Goal: Task Accomplishment & Management: Manage account settings

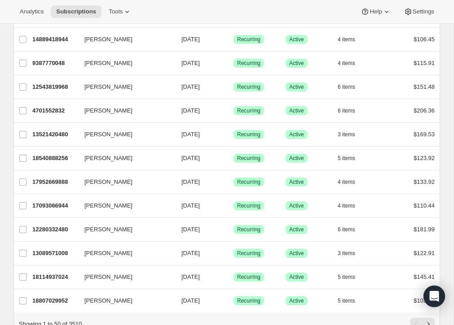
scroll to position [1001, 0]
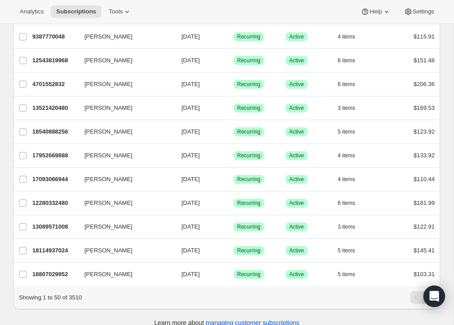
click at [427, 292] on button "Next" at bounding box center [428, 298] width 13 height 13
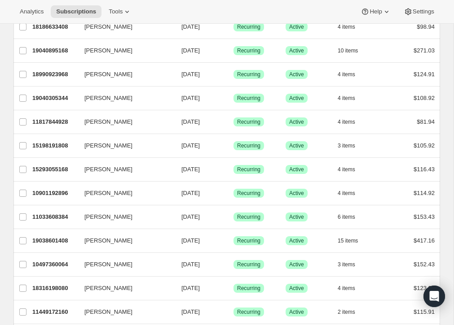
scroll to position [0, 0]
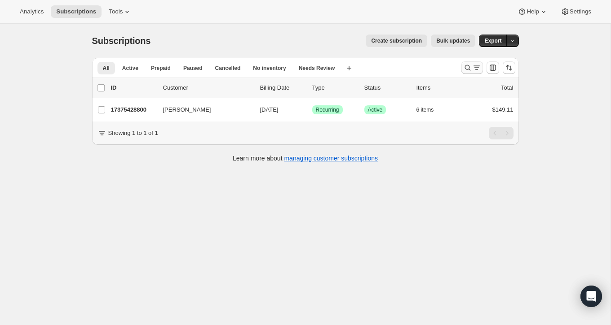
click at [469, 67] on icon "Search and filter results" at bounding box center [467, 68] width 6 height 6
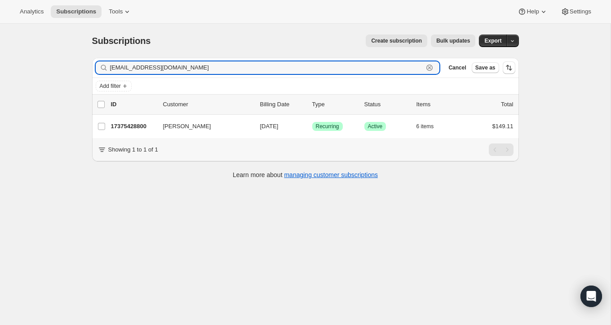
click at [431, 68] on icon "button" at bounding box center [429, 67] width 9 height 9
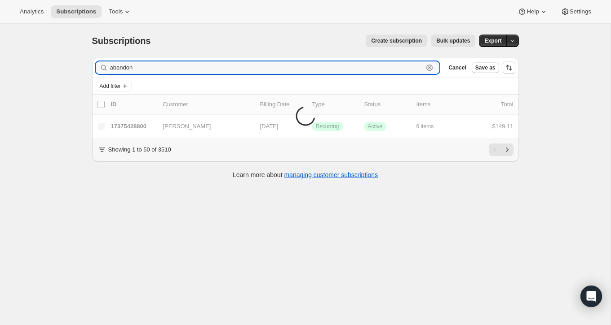
type input "abandon"
